Goal: Task Accomplishment & Management: Use online tool/utility

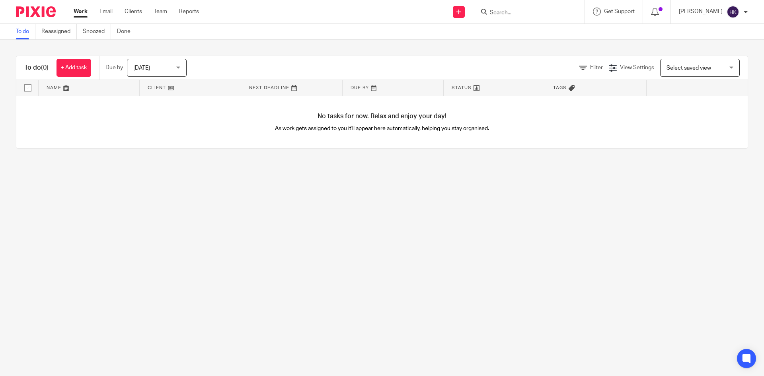
click at [508, 12] on input "Search" at bounding box center [525, 13] width 72 height 7
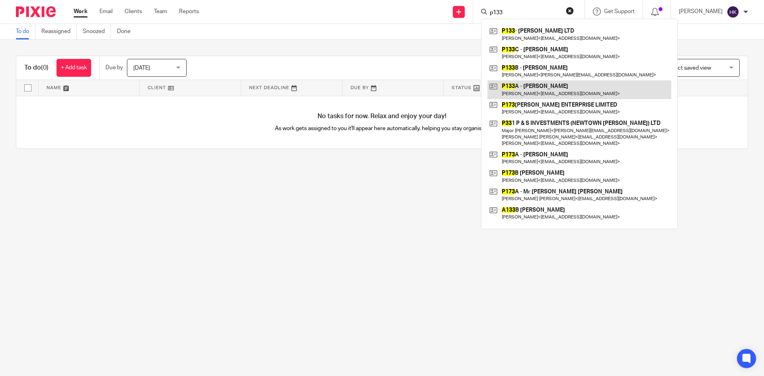
type input "p133"
click at [536, 87] on link at bounding box center [580, 89] width 184 height 18
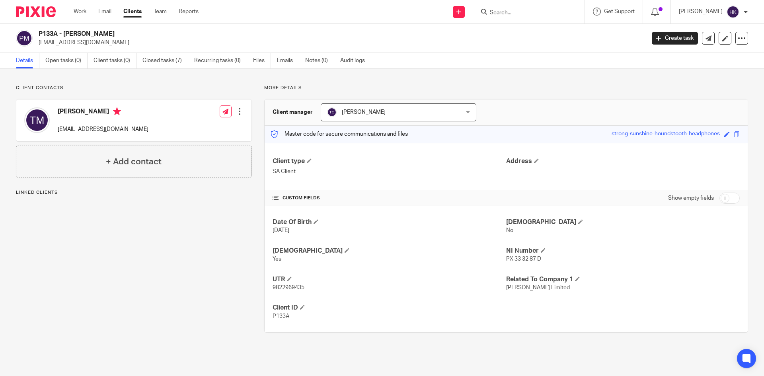
drag, startPoint x: 38, startPoint y: 43, endPoint x: 91, endPoint y: 49, distance: 53.3
click at [94, 49] on div "P133A - Dr Thillainayagam Muthukumar muthu.rad@gmail.com Create task Update fro…" at bounding box center [382, 38] width 764 height 29
copy p "muthu.rad@gmail.com"
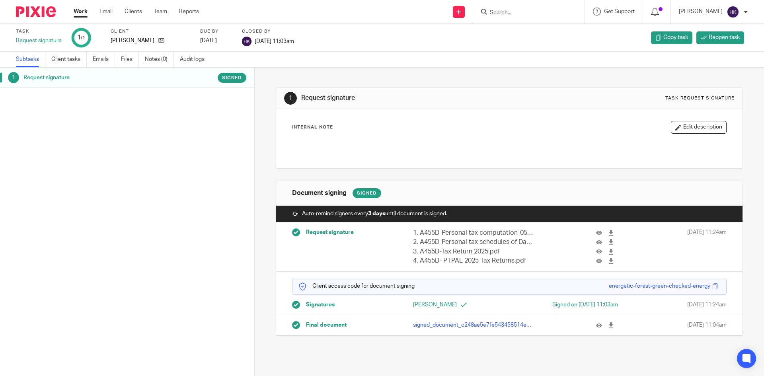
drag, startPoint x: 604, startPoint y: 325, endPoint x: 593, endPoint y: 318, distance: 13.6
click at [608, 325] on icon at bounding box center [611, 326] width 6 height 6
click at [608, 326] on icon at bounding box center [611, 326] width 6 height 6
click at [461, 12] on icon at bounding box center [459, 12] width 5 height 5
click at [158, 11] on link "Team" at bounding box center [160, 12] width 13 height 8
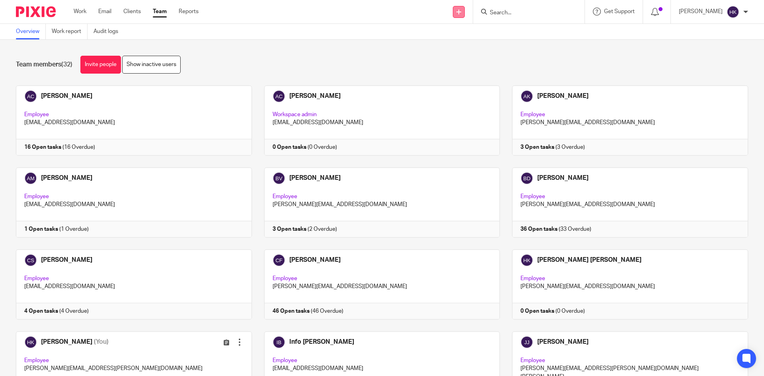
click at [461, 10] on icon at bounding box center [459, 12] width 5 height 5
click at [460, 71] on link "Request signature" at bounding box center [468, 72] width 56 height 12
click at [480, 70] on link "Request signature" at bounding box center [468, 72] width 56 height 12
click at [478, 74] on link "Request signature" at bounding box center [468, 72] width 56 height 12
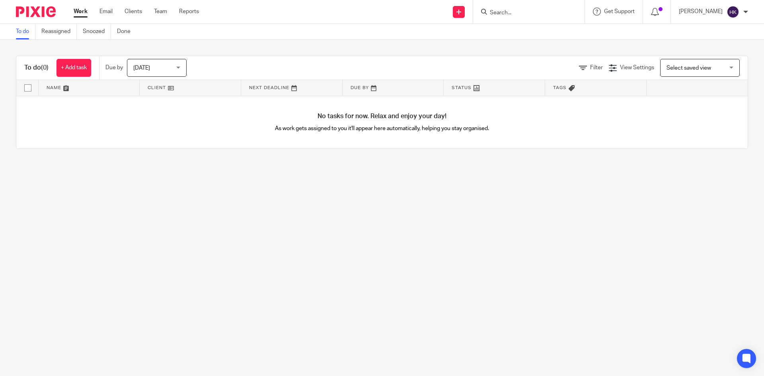
click at [527, 11] on input "Search" at bounding box center [525, 13] width 72 height 7
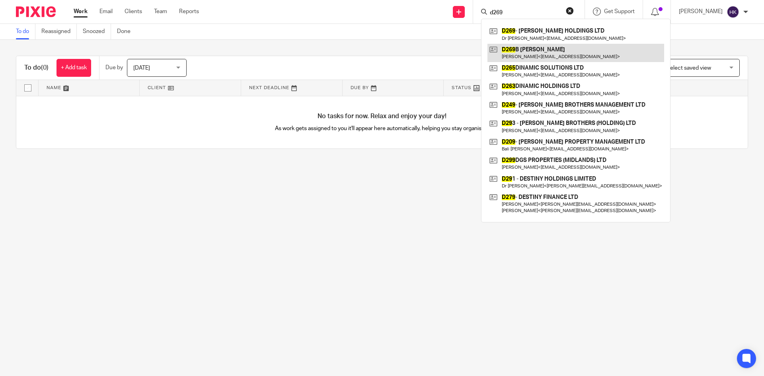
type input "d269"
click at [542, 53] on link at bounding box center [576, 53] width 177 height 18
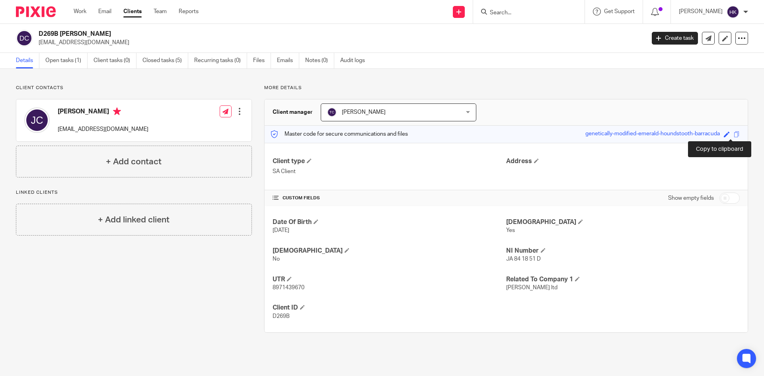
click at [734, 133] on span at bounding box center [737, 134] width 6 height 6
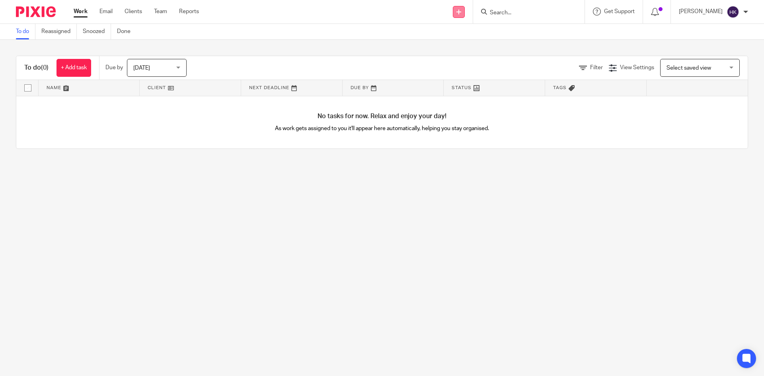
click at [461, 14] on icon at bounding box center [459, 12] width 5 height 5
click at [457, 71] on link "Request signature" at bounding box center [468, 72] width 56 height 12
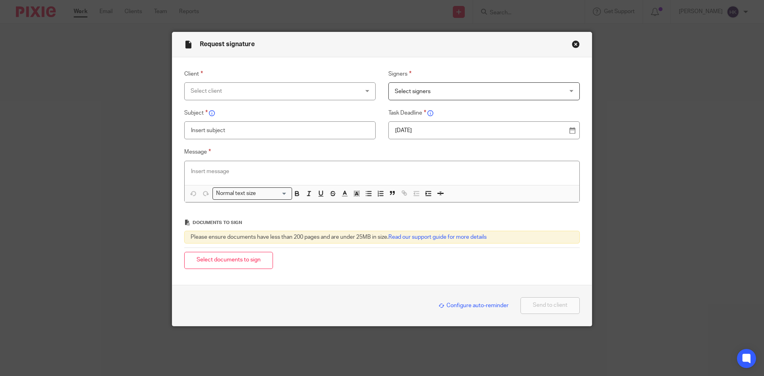
click at [212, 92] on div "Select client" at bounding box center [265, 91] width 148 height 17
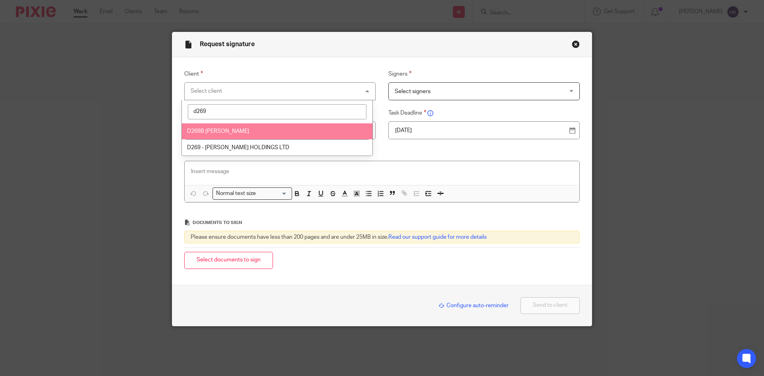
type input "d269"
click at [214, 129] on span "D269B [PERSON_NAME]" at bounding box center [218, 132] width 62 height 6
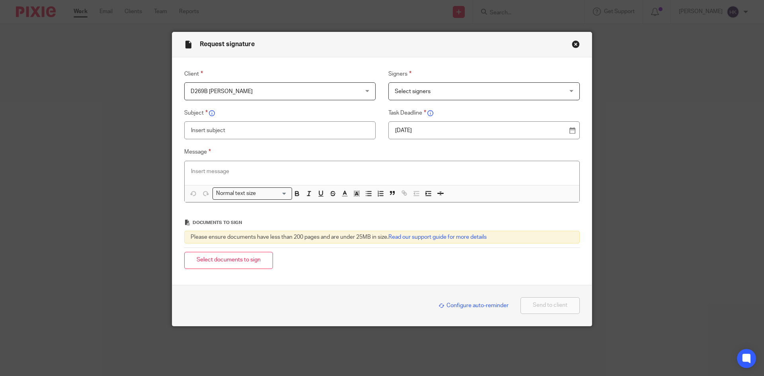
click at [430, 93] on span "Select signers" at bounding box center [469, 91] width 148 height 17
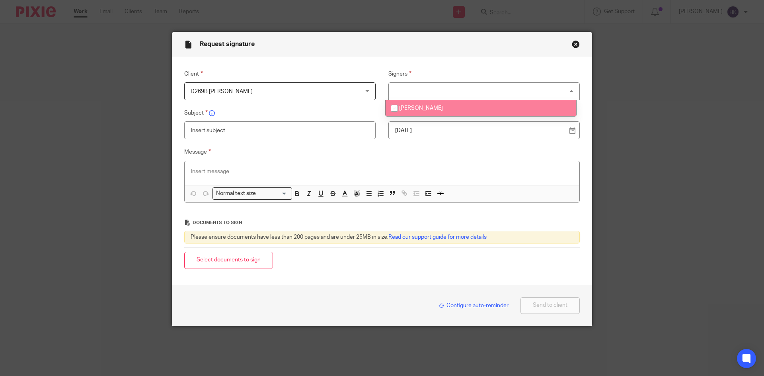
click at [432, 112] on li "[PERSON_NAME]" at bounding box center [481, 108] width 191 height 16
checkbox input "true"
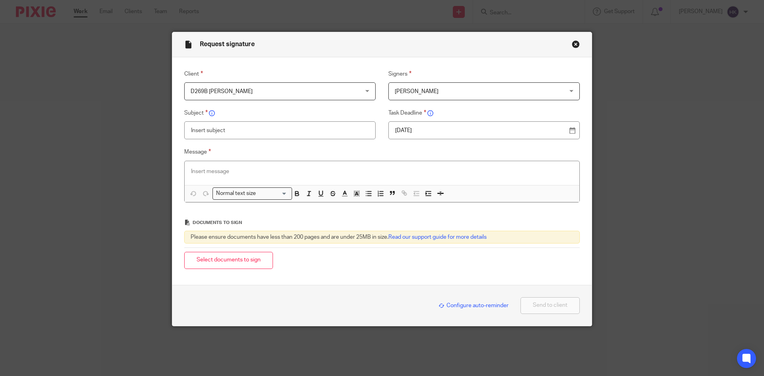
click at [433, 131] on p "14 Aug 2025" at bounding box center [481, 131] width 172 height 8
click at [217, 127] on input "text" at bounding box center [280, 130] width 192 height 18
type input "D269B - Personal Tax Return Pack"
click at [193, 171] on p at bounding box center [382, 172] width 382 height 8
paste div
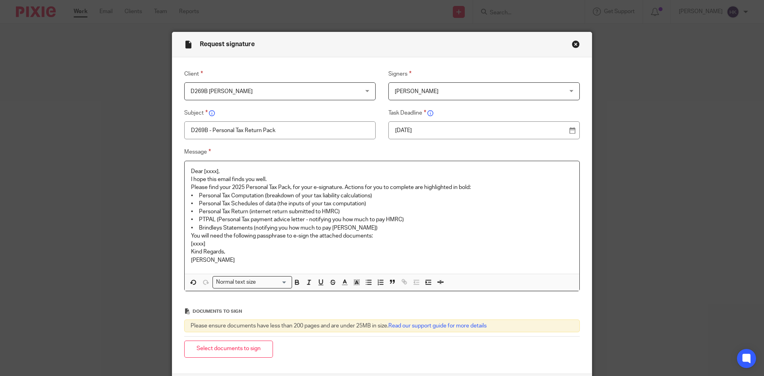
click at [238, 170] on p "Dear [xxxx]," at bounding box center [382, 172] width 382 height 8
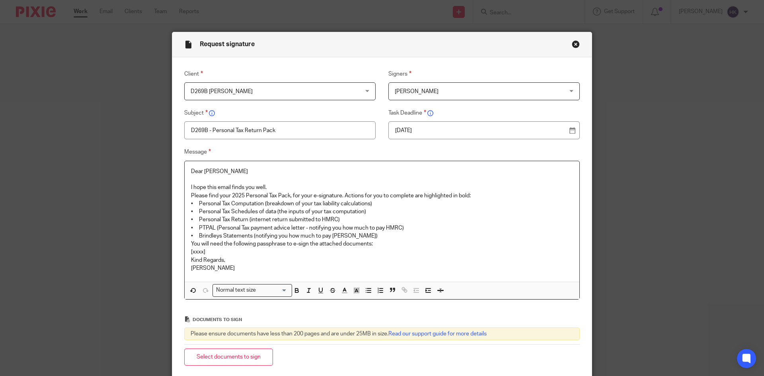
click at [285, 188] on p "I hope this email finds you well." at bounding box center [382, 188] width 382 height 8
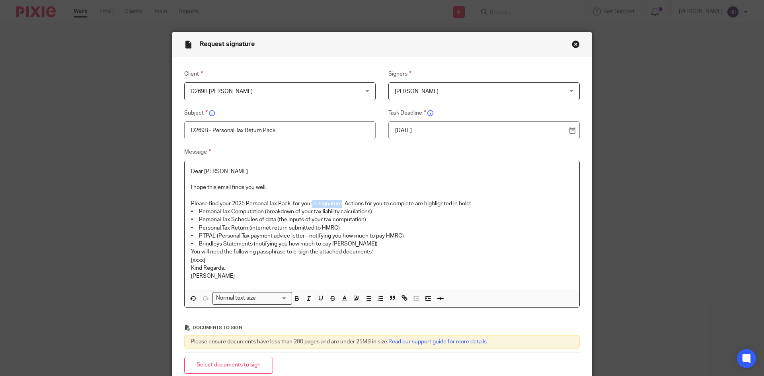
drag, startPoint x: 311, startPoint y: 201, endPoint x: 341, endPoint y: 204, distance: 30.1
click at [341, 204] on p "Please find your 2025 Personal Tax Pack, for your e-signature. Actions for you …" at bounding box center [382, 204] width 382 height 8
click at [481, 203] on p "Please find your 2025 Personal Tax Pack, for your e-signature . Actions for you…" at bounding box center [382, 204] width 382 height 8
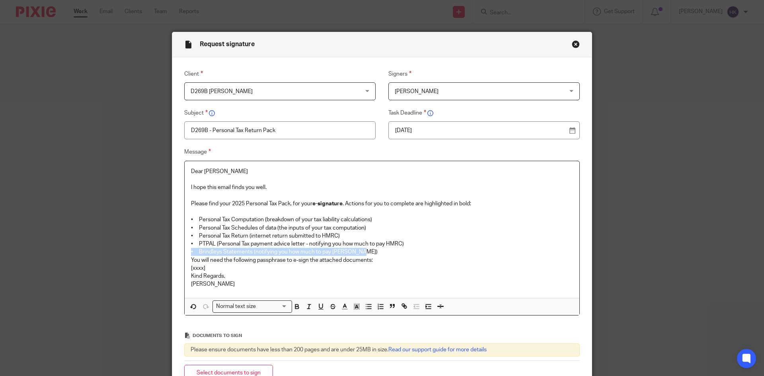
drag, startPoint x: 188, startPoint y: 250, endPoint x: 376, endPoint y: 253, distance: 188.0
click at [376, 253] on p "• Brindleys Statements (notifying you how much to pay Brindleys)" at bounding box center [382, 252] width 382 height 8
drag, startPoint x: 307, startPoint y: 244, endPoint x: 410, endPoint y: 250, distance: 103.3
click at [410, 250] on div "Dear Josephine I hope this email finds you well. Please find your 2025 Personal…" at bounding box center [382, 229] width 395 height 137
drag, startPoint x: 209, startPoint y: 268, endPoint x: 185, endPoint y: 268, distance: 23.9
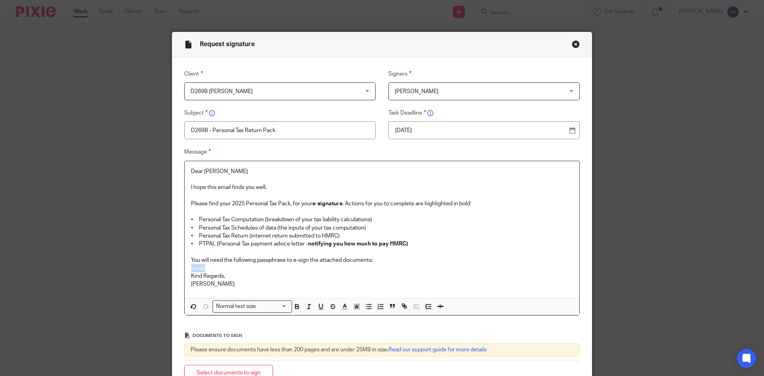
click at [185, 268] on div "Dear Josephine I hope this email finds you well. Please find your 2025 Personal…" at bounding box center [382, 229] width 395 height 137
drag, startPoint x: 320, startPoint y: 270, endPoint x: 185, endPoint y: 270, distance: 134.6
click at [185, 270] on div "Dear Josephine I hope this email finds you well. Please find your 2025 Personal…" at bounding box center [382, 229] width 395 height 137
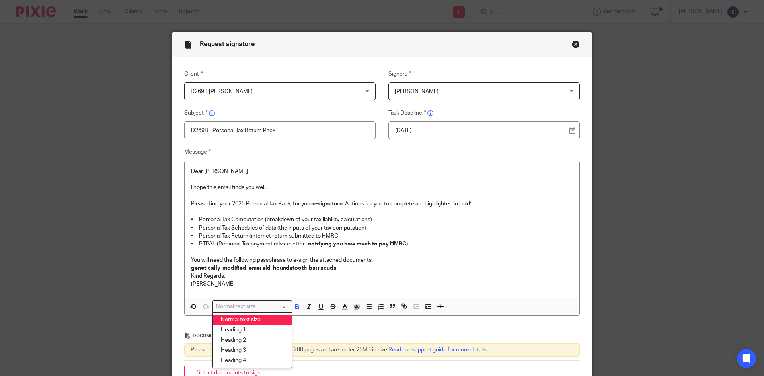
click at [223, 308] on div "Normal text size" at bounding box center [250, 306] width 75 height 10
click at [239, 338] on li "Heading 2" at bounding box center [252, 341] width 79 height 10
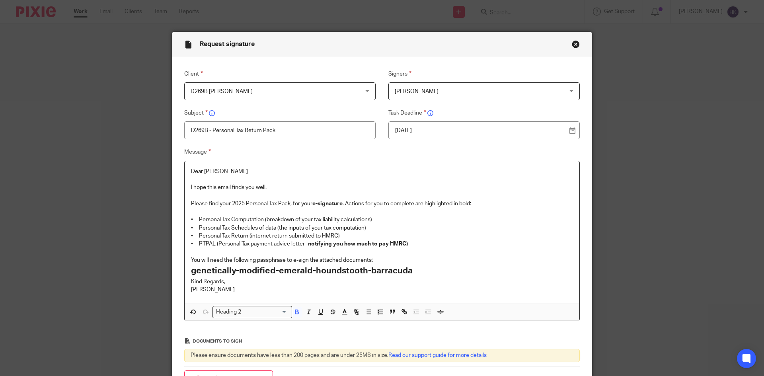
click at [289, 258] on p "You will need the following passphrase to e-sign the attached documents:" at bounding box center [382, 260] width 382 height 8
drag, startPoint x: 293, startPoint y: 260, endPoint x: 302, endPoint y: 260, distance: 8.8
click at [302, 260] on p "You will need the following passphrase to e-sign the attached documents:" at bounding box center [382, 260] width 382 height 8
drag, startPoint x: 291, startPoint y: 260, endPoint x: 308, endPoint y: 260, distance: 17.1
click at [308, 260] on p "You will need the following passphrase to e-sign the attached documents:" at bounding box center [382, 260] width 382 height 8
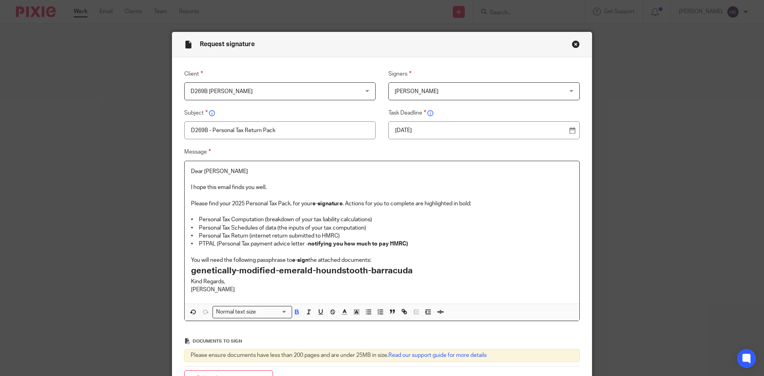
click at [385, 262] on p "You will need the following passphrase to e-sign the attached documents:" at bounding box center [382, 260] width 382 height 8
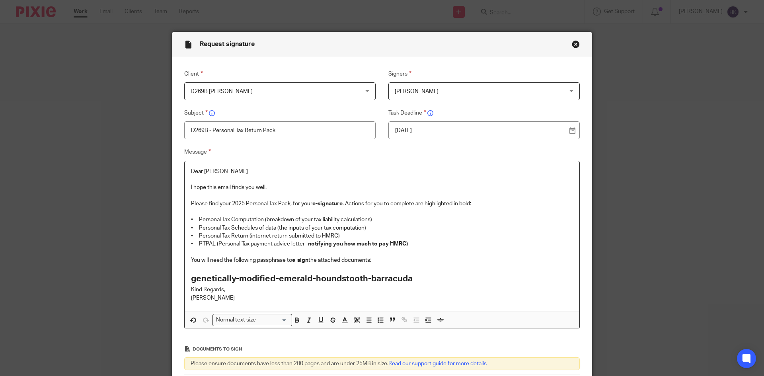
click at [420, 278] on h2 "genetically-modified-emerald-houndstooth-barracuda" at bounding box center [382, 279] width 382 height 14
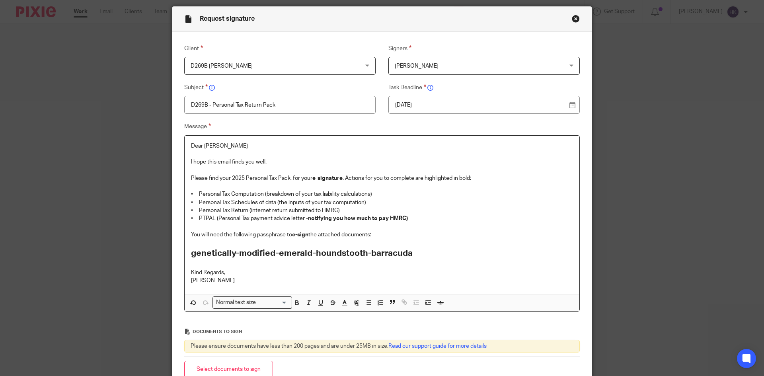
scroll to position [117, 0]
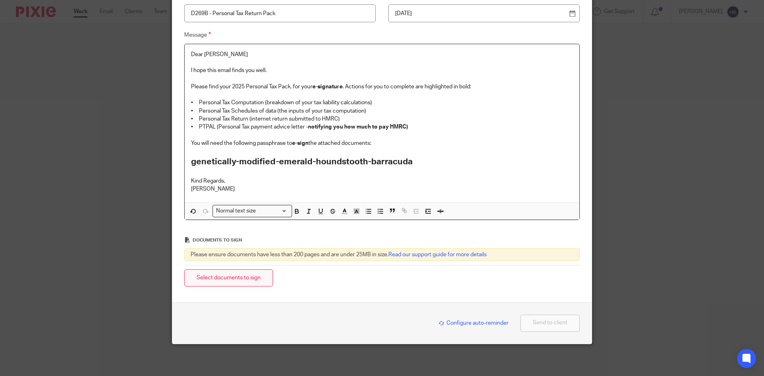
click at [247, 275] on button "Select documents to sign" at bounding box center [228, 278] width 89 height 17
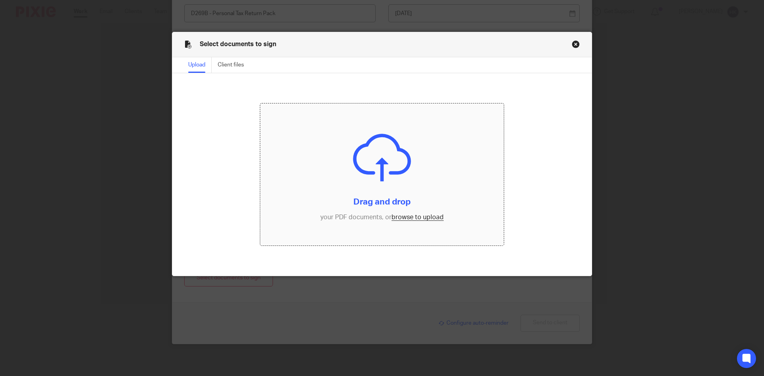
click at [407, 216] on input "file" at bounding box center [382, 175] width 244 height 143
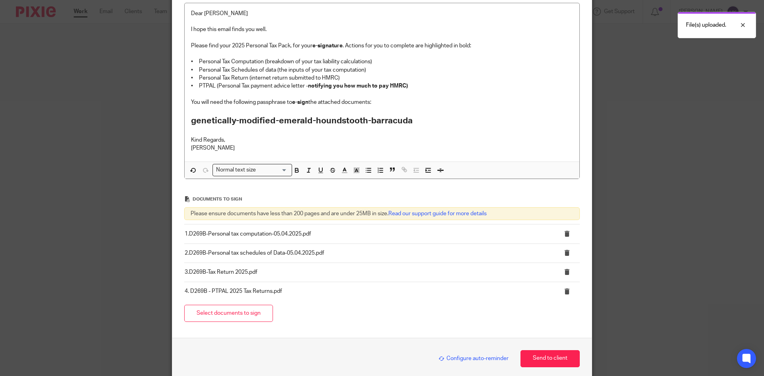
scroll to position [194, 0]
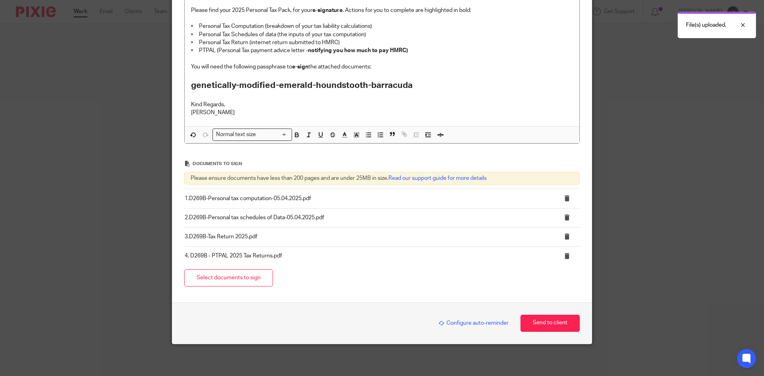
click at [450, 323] on span "Configure auto-reminder" at bounding box center [474, 324] width 70 height 6
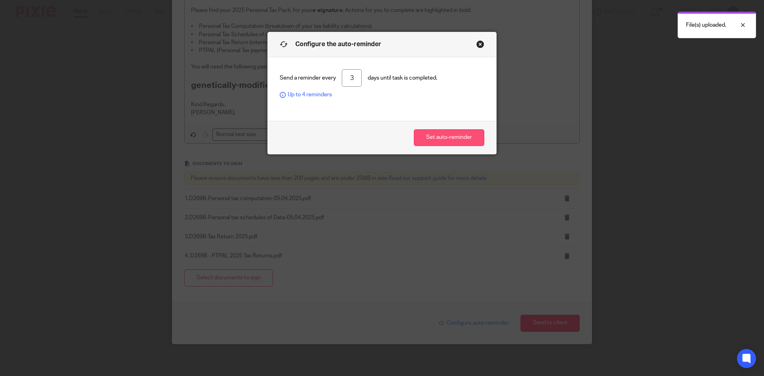
click at [446, 133] on button "Set auto-reminder" at bounding box center [449, 137] width 70 height 17
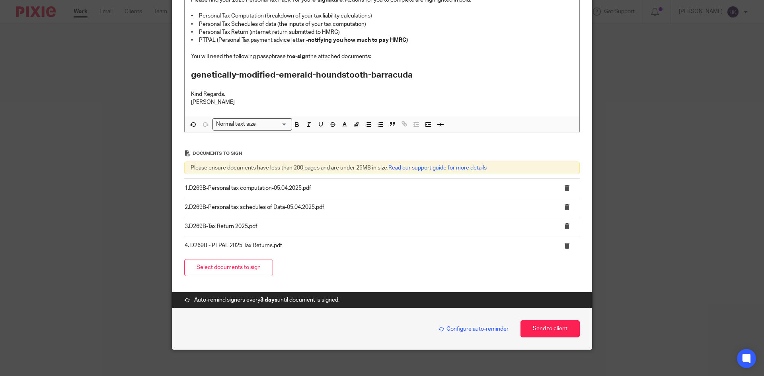
scroll to position [209, 0]
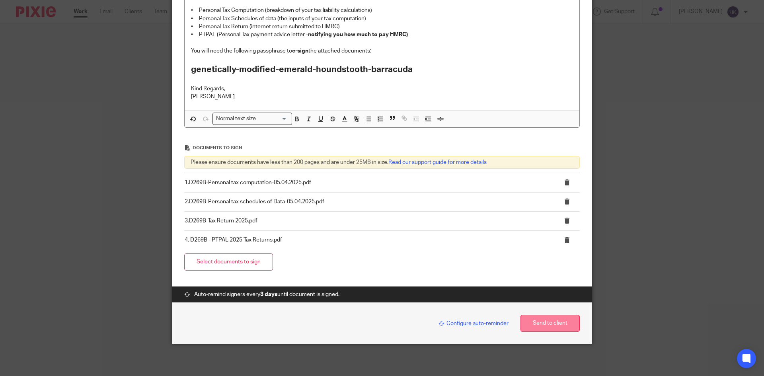
click at [545, 321] on button "Send to client" at bounding box center [550, 323] width 59 height 17
